Goal: Find specific page/section: Find specific page/section

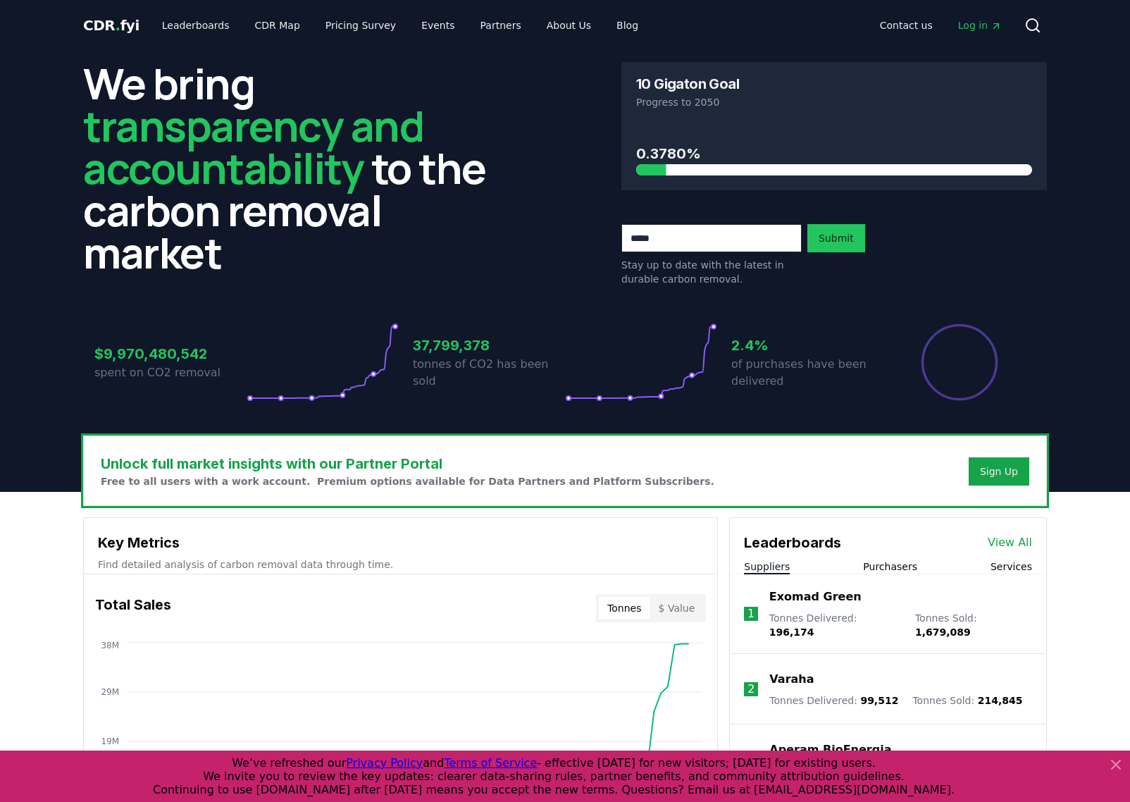
click at [1118, 767] on icon at bounding box center [1116, 764] width 8 height 8
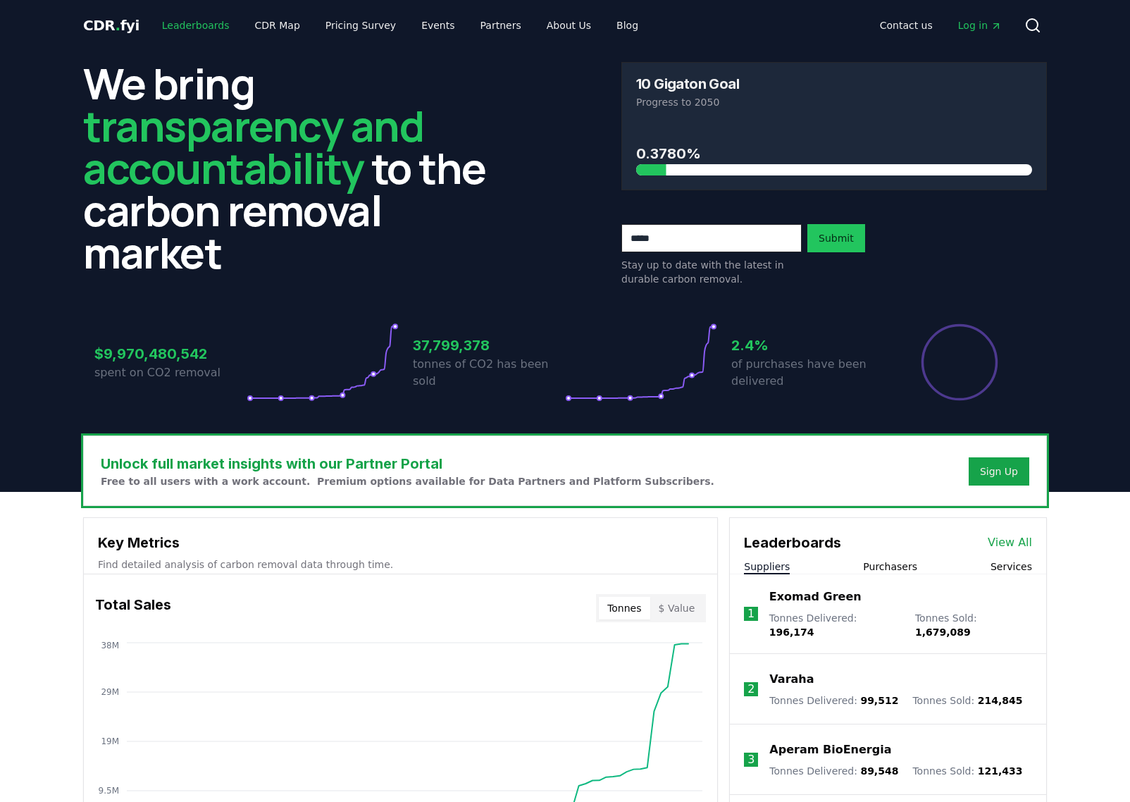
click at [197, 22] on link "Leaderboards" at bounding box center [196, 25] width 90 height 25
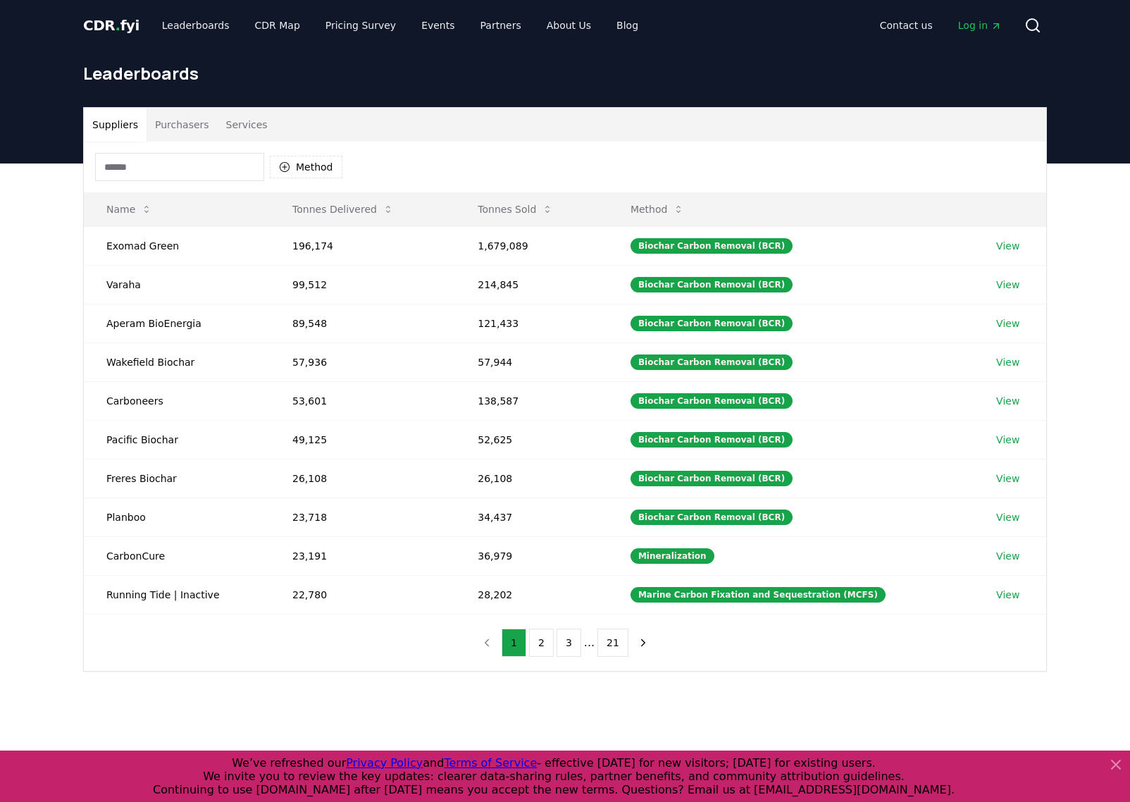
click at [159, 160] on input at bounding box center [179, 167] width 169 height 28
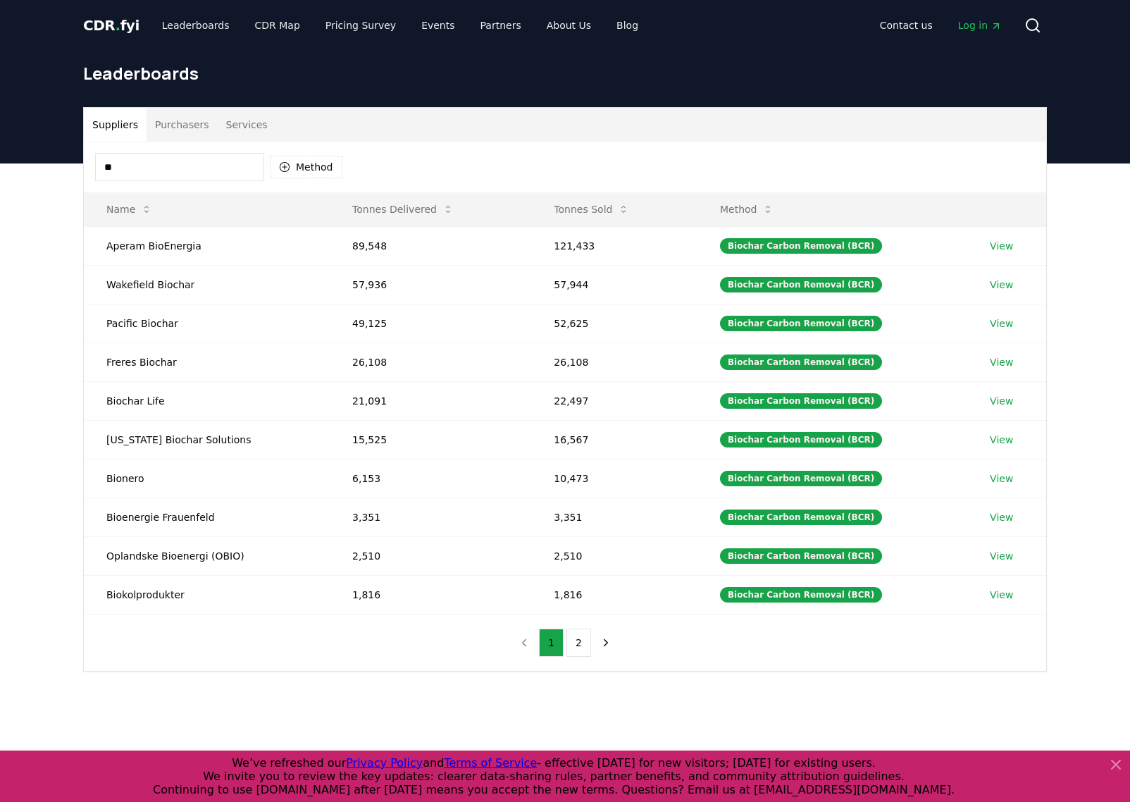
type input "*"
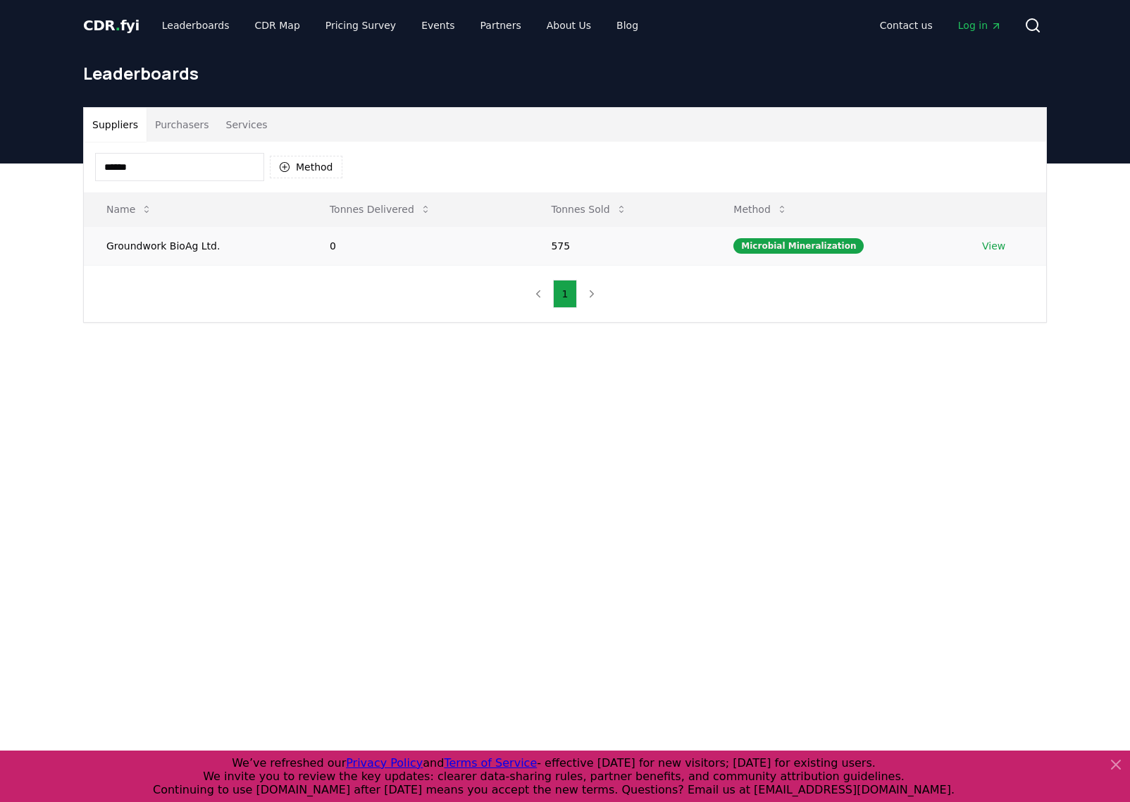
type input "******"
click at [190, 247] on td "Groundwork BioAg Ltd." at bounding box center [195, 245] width 223 height 39
click at [811, 240] on div "Microbial Mineralization" at bounding box center [799, 246] width 130 height 16
click at [992, 247] on link "View" at bounding box center [993, 246] width 23 height 14
